Goal: Find specific page/section: Find specific page/section

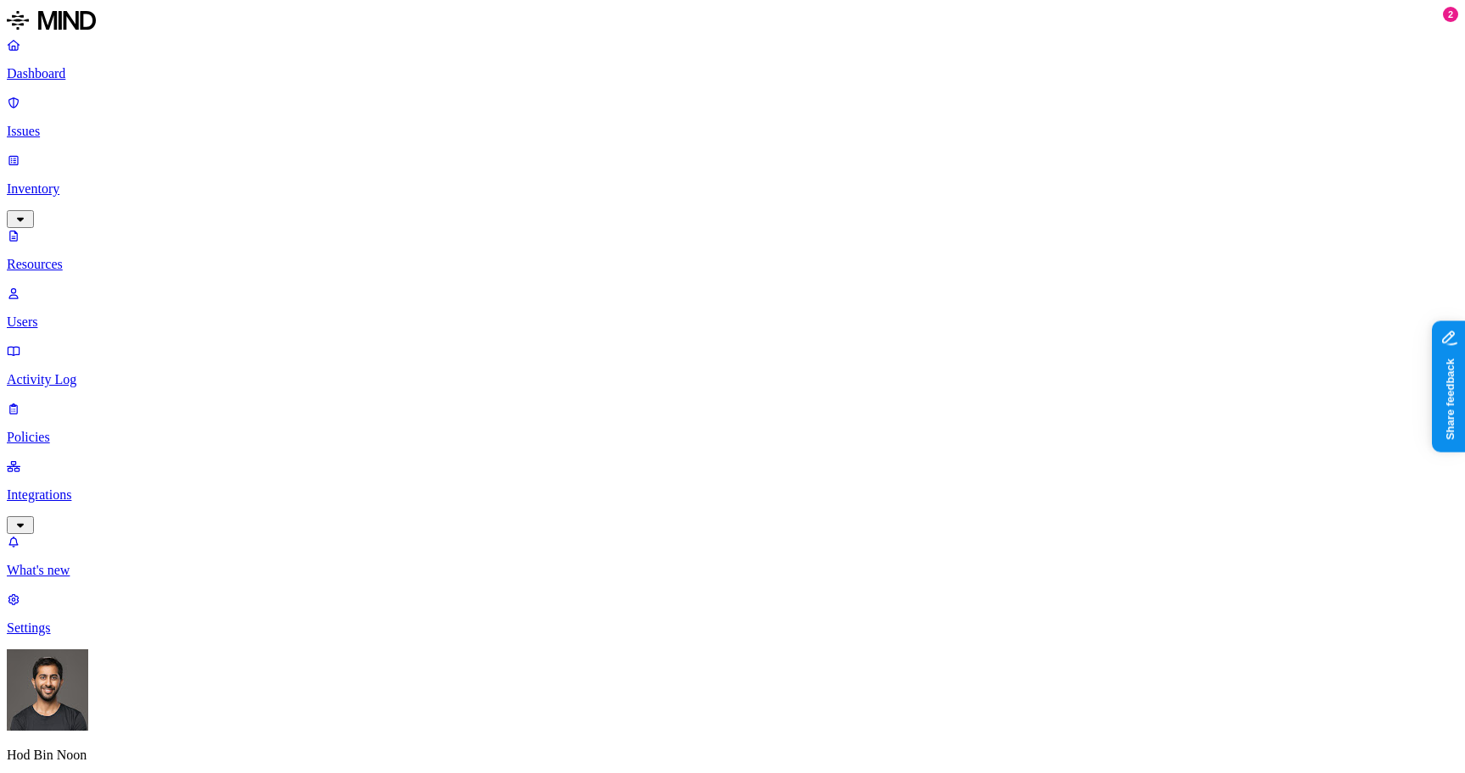
click at [53, 343] on link "Activity Log" at bounding box center [732, 365] width 1451 height 44
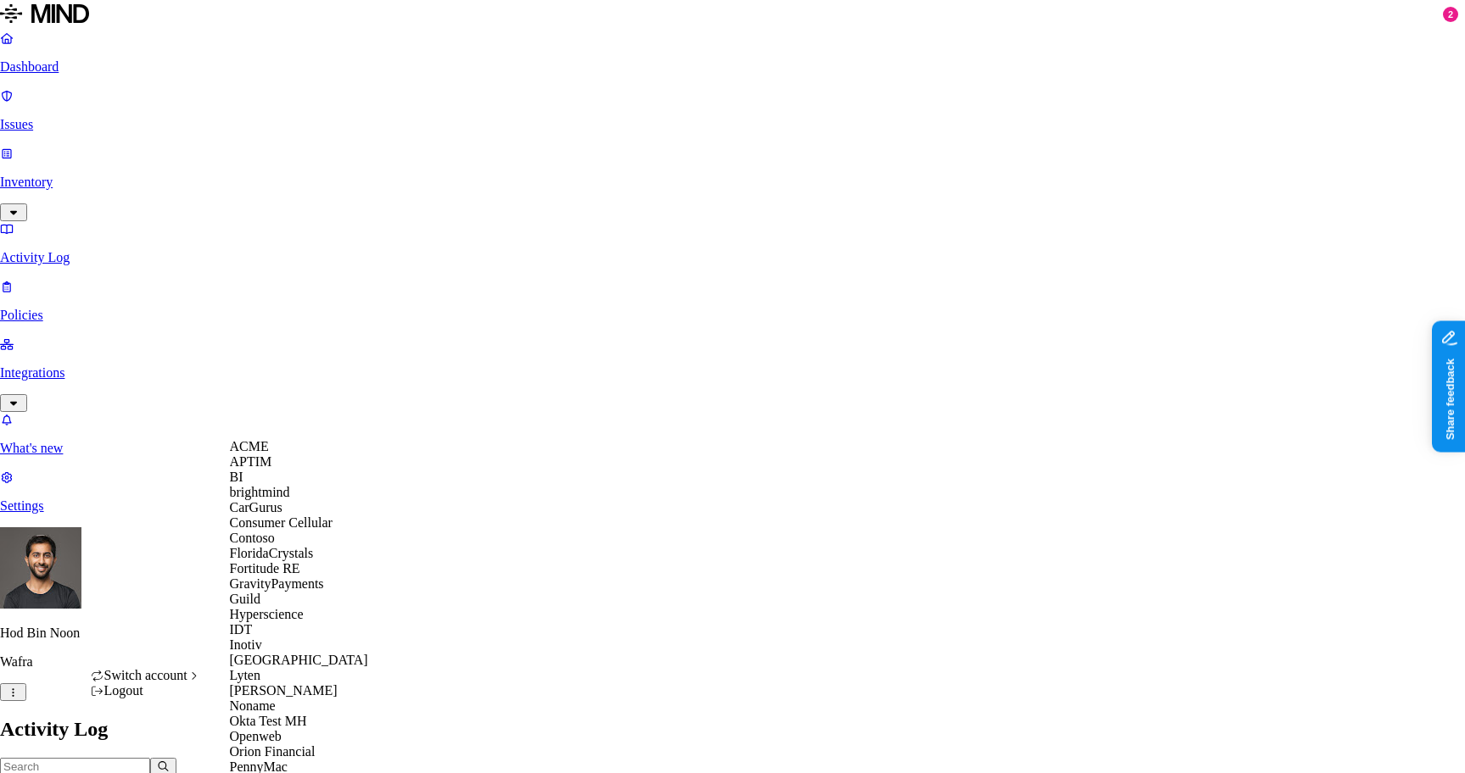
click at [266, 455] on div "ACME" at bounding box center [312, 446] width 165 height 15
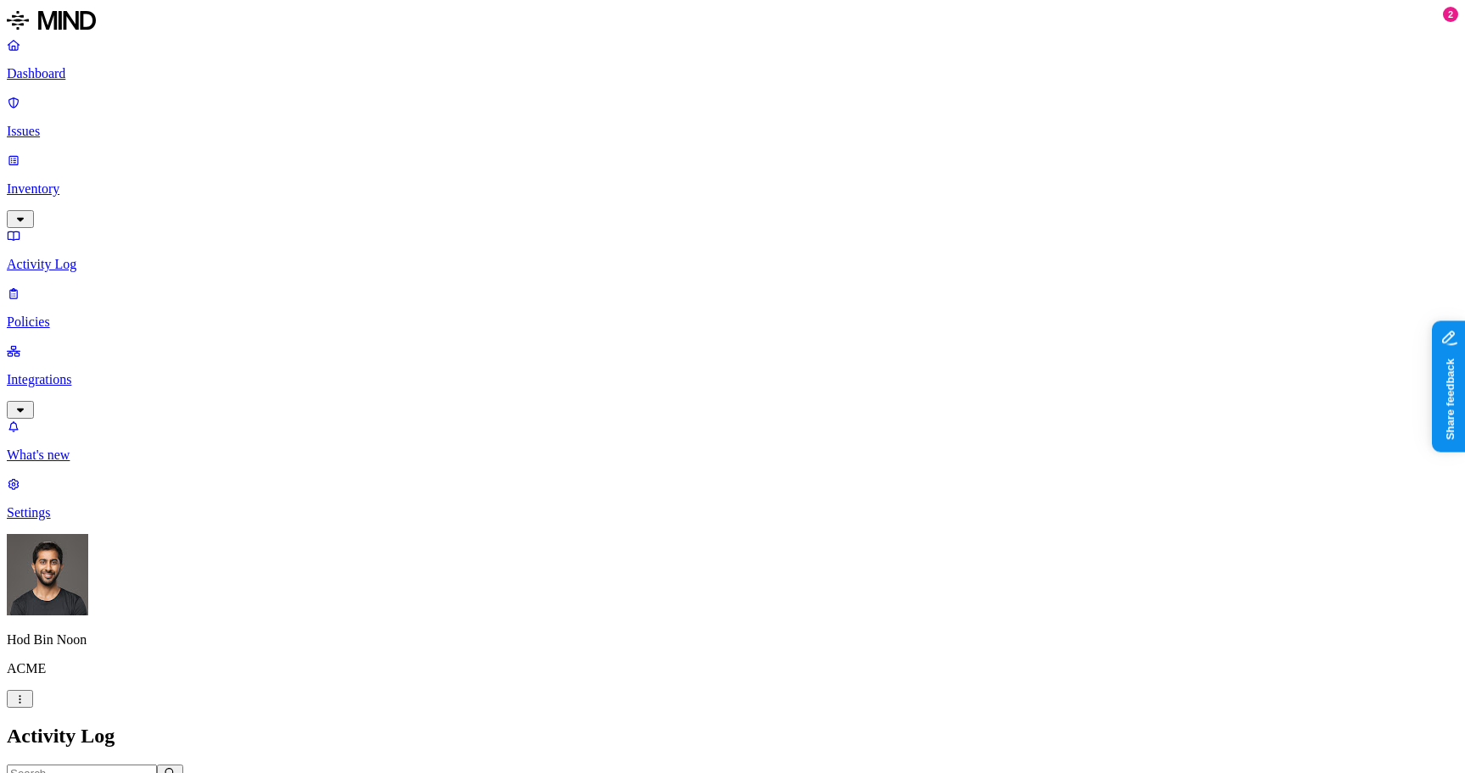
click at [98, 181] on p "Inventory" at bounding box center [732, 188] width 1451 height 15
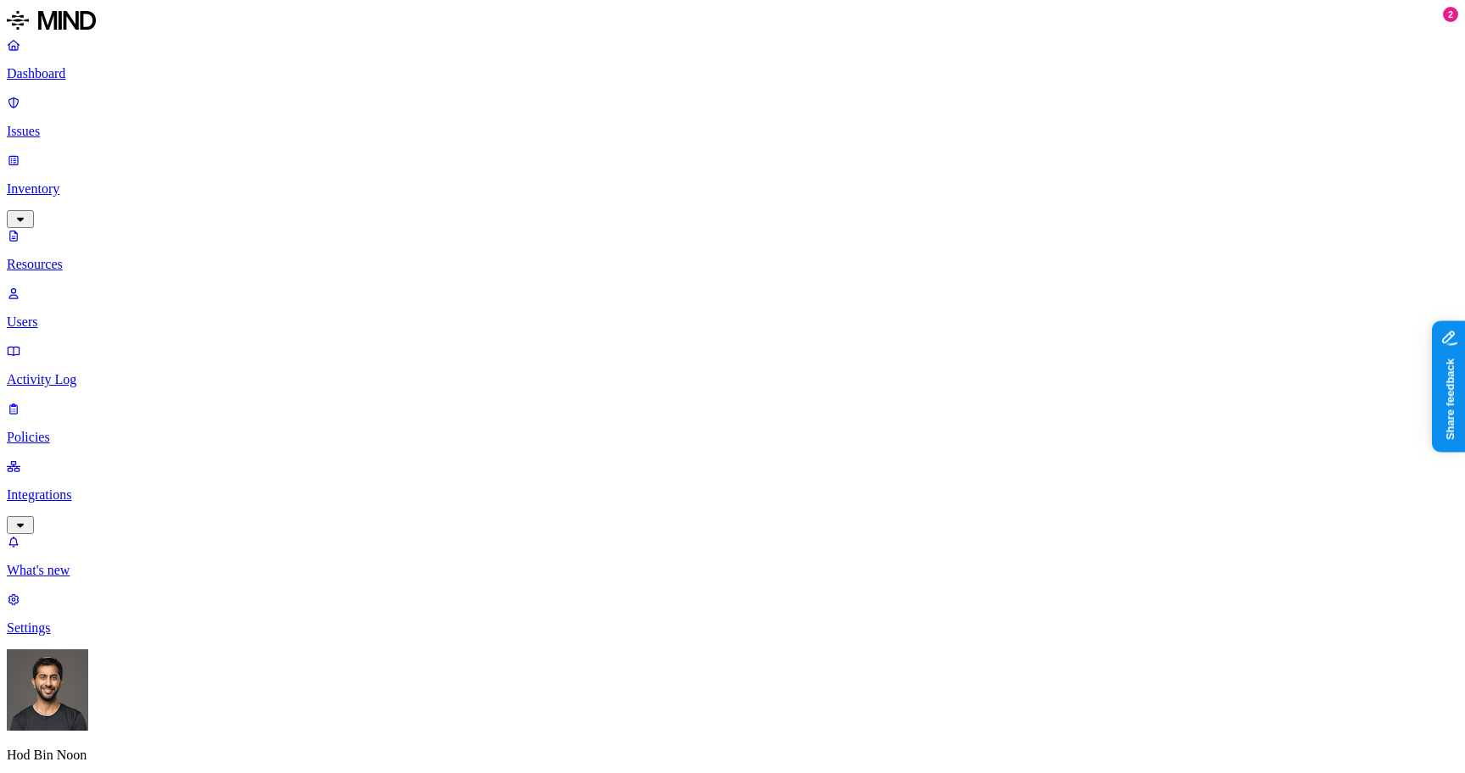
type input "finance5"
type input "galg"
click at [1002, 118] on div "galgal" at bounding box center [1066, 110] width 165 height 15
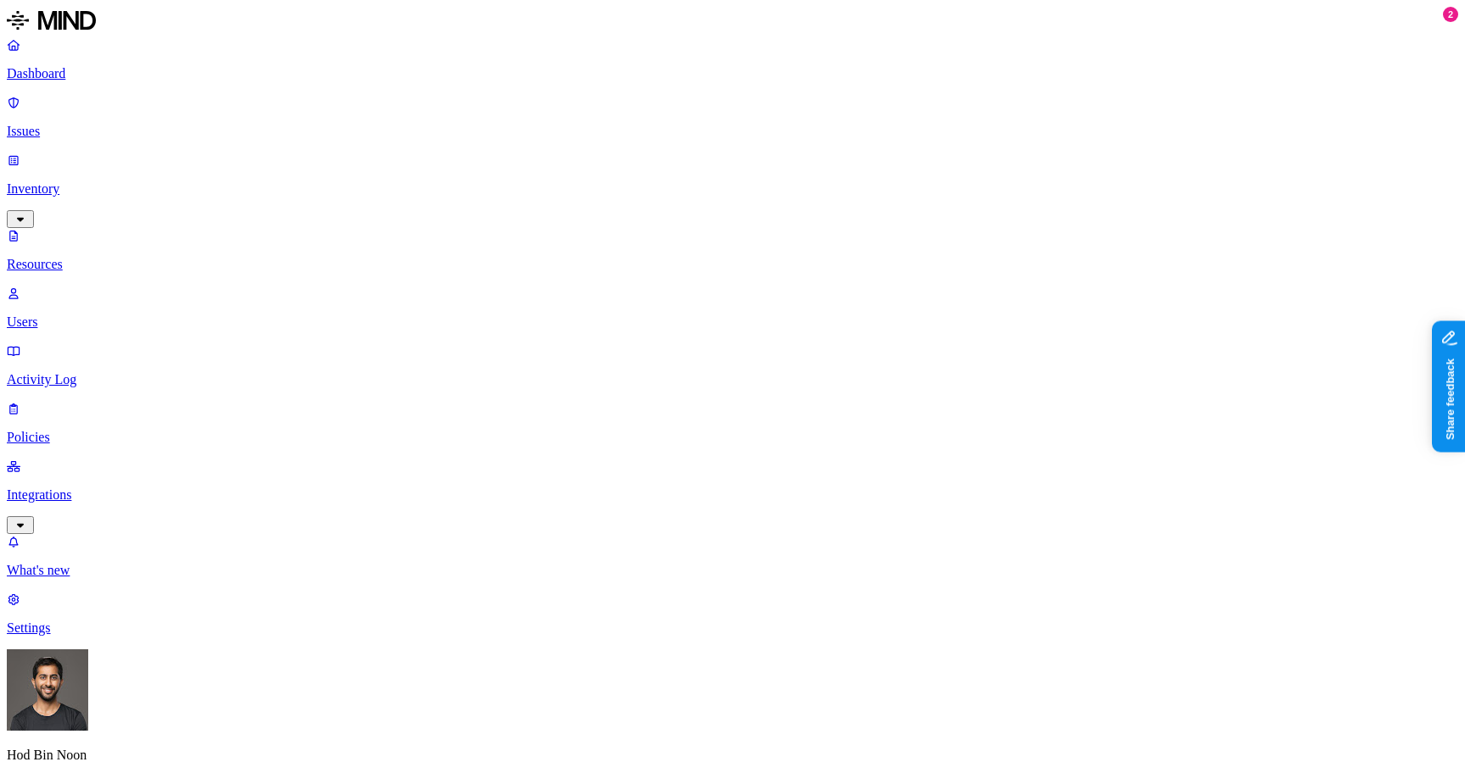
scroll to position [409, 0]
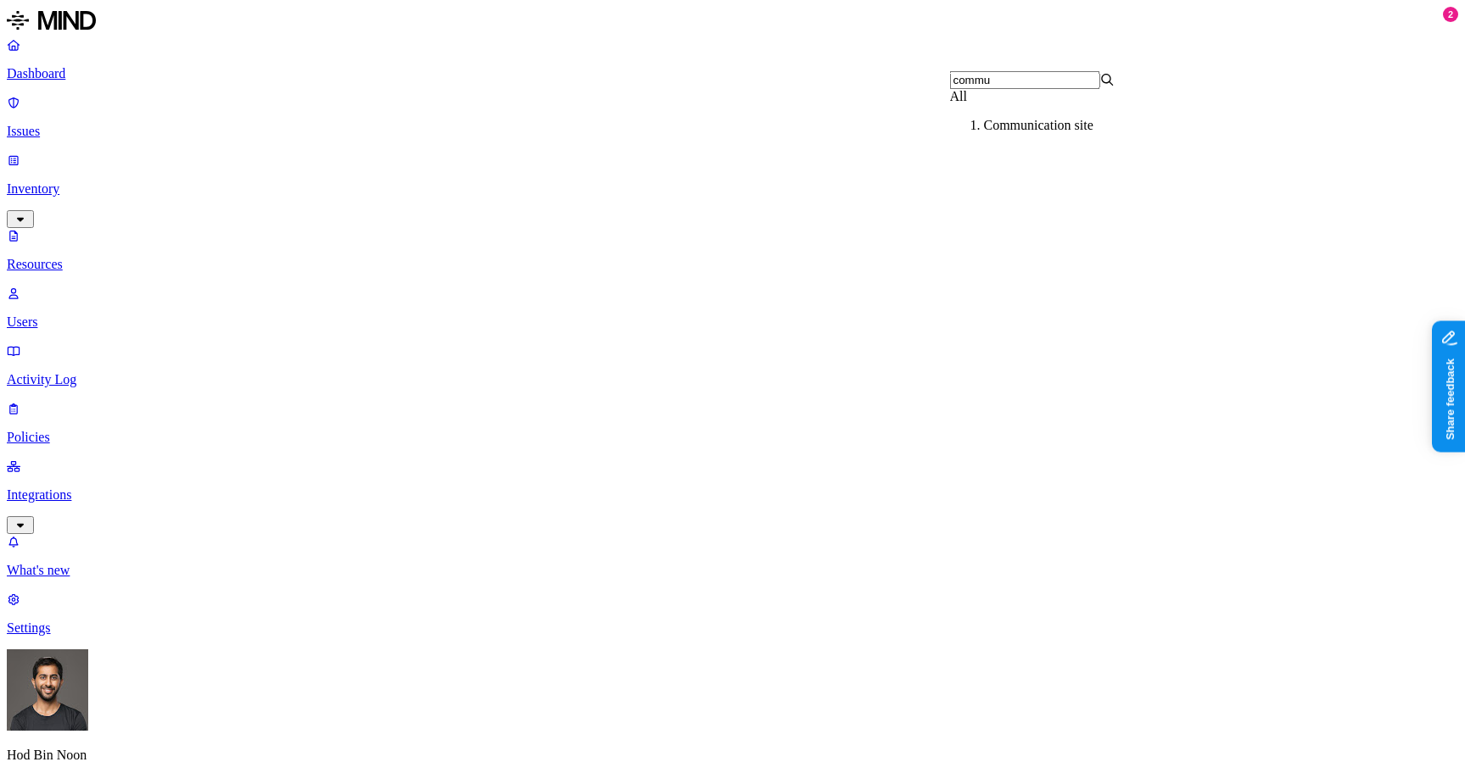
type input "commu"
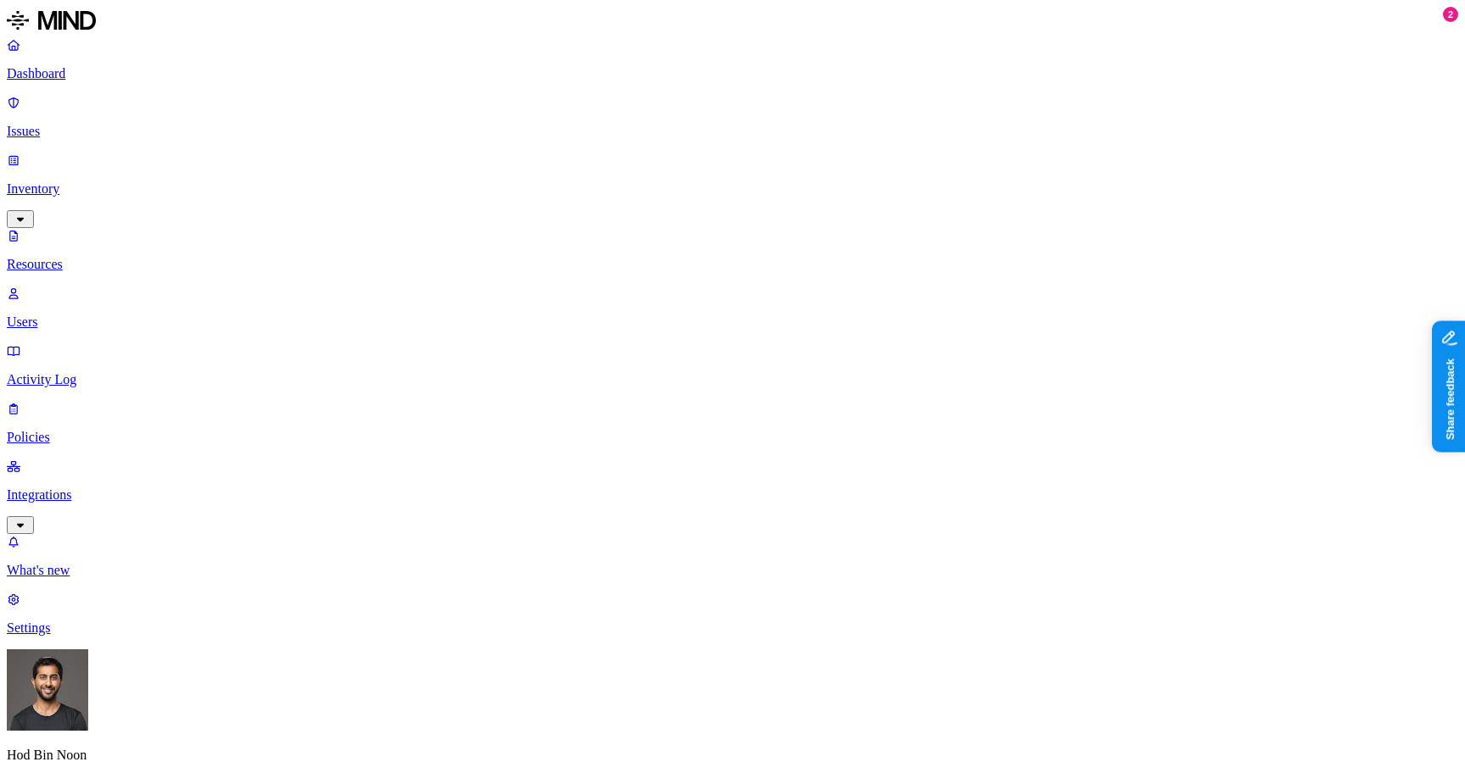
type input "test"
click at [1019, 133] on div "test" at bounding box center [1066, 125] width 165 height 15
